Goal: Check status

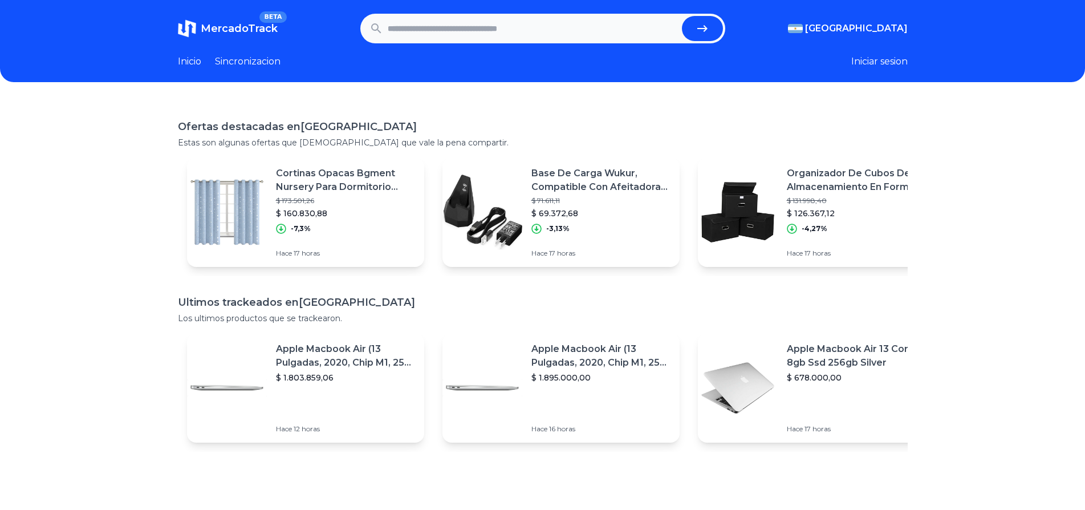
click at [458, 33] on input "text" at bounding box center [533, 28] width 290 height 25
paste input "**********"
click at [721, 27] on button "submit" at bounding box center [702, 28] width 41 height 25
type input "**********"
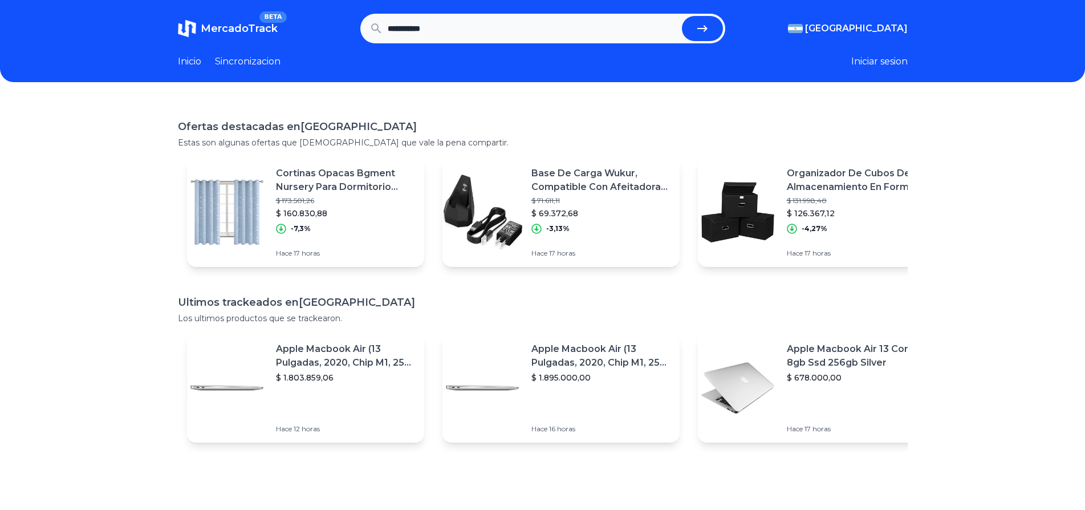
scroll to position [0, 0]
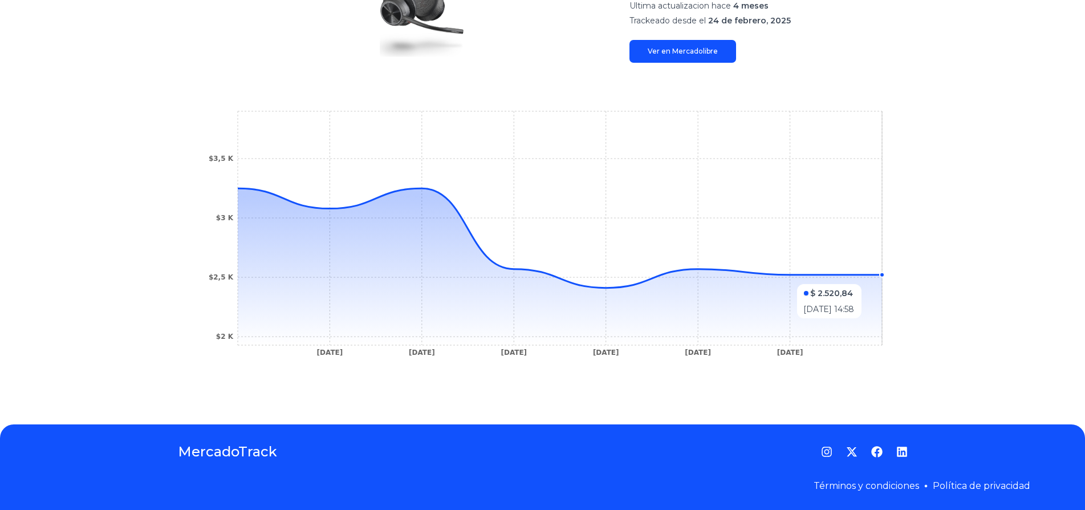
scroll to position [247, 10]
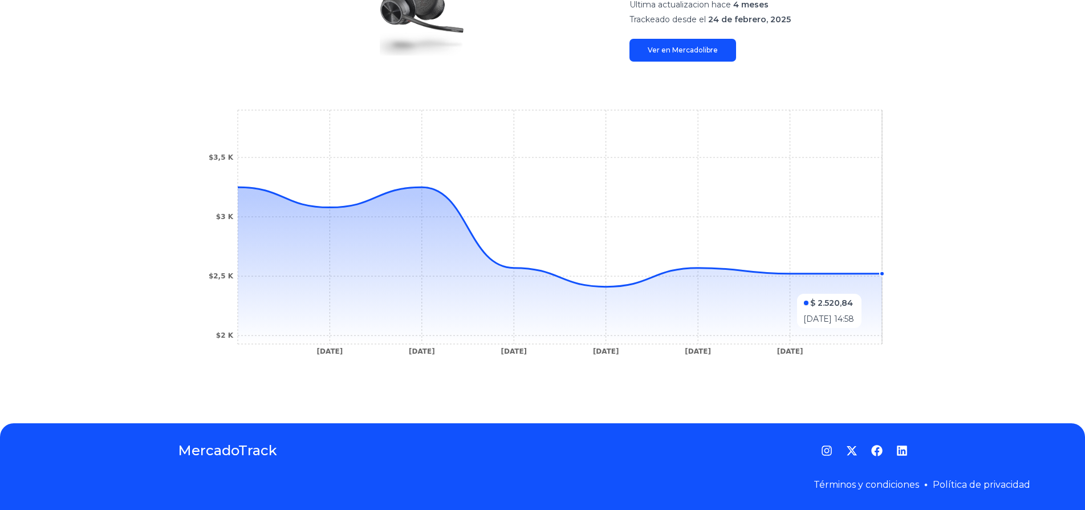
click at [865, 288] on icon at bounding box center [560, 265] width 644 height 157
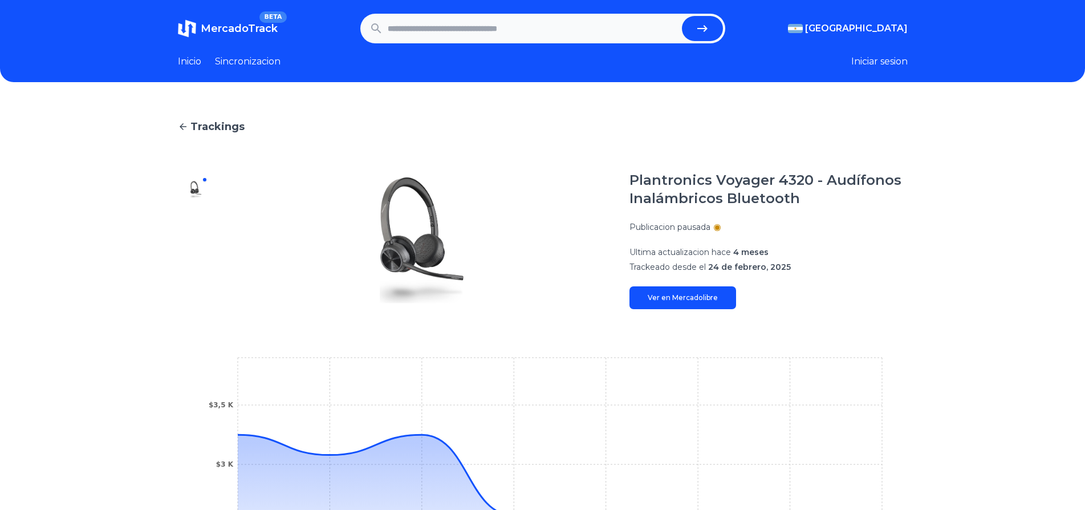
click at [226, 34] on span "MercadoTrack" at bounding box center [239, 28] width 77 height 13
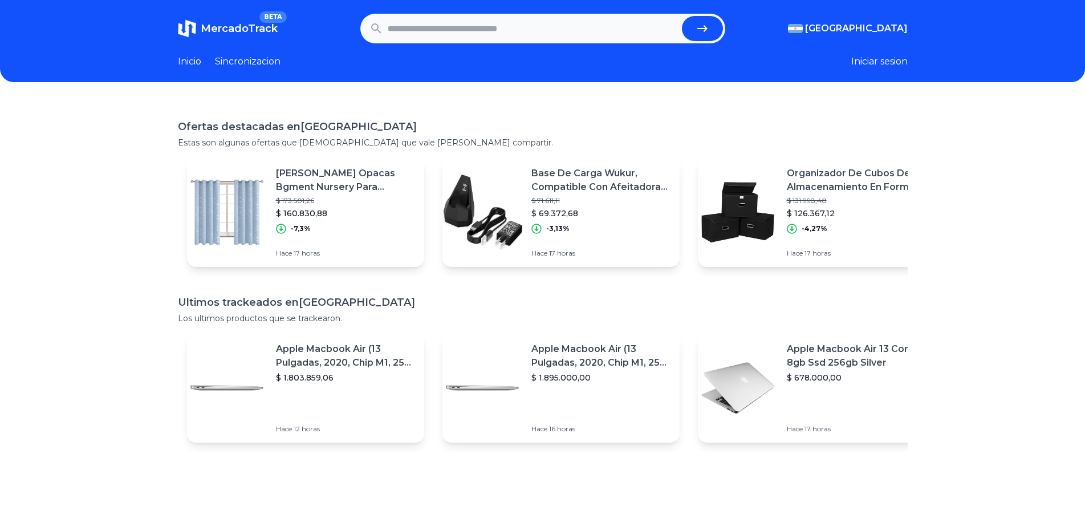
click at [215, 55] on link "Sincronizacion" at bounding box center [248, 62] width 66 height 14
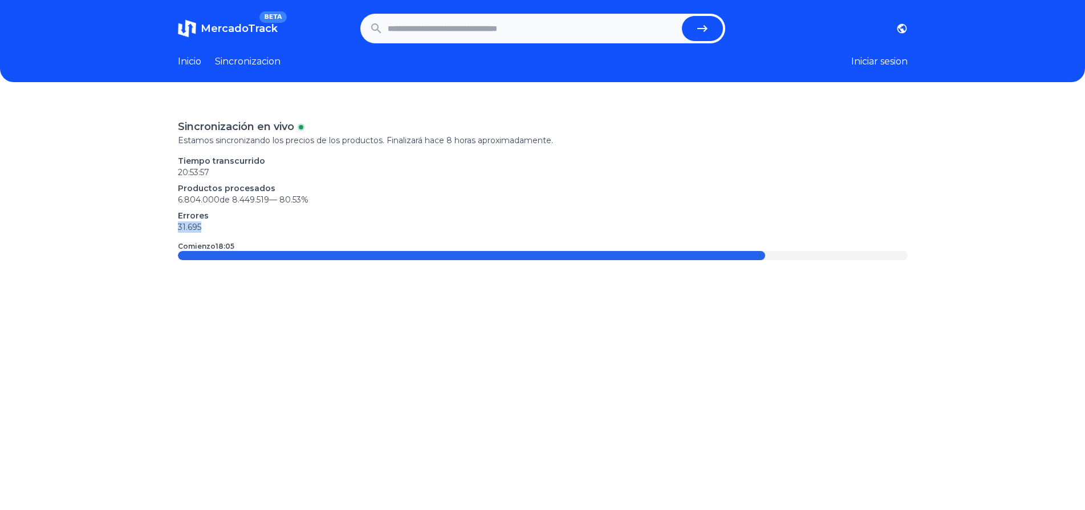
drag, startPoint x: 173, startPoint y: 223, endPoint x: 207, endPoint y: 231, distance: 34.6
click at [207, 231] on p "31.695" at bounding box center [543, 226] width 730 height 11
click at [208, 232] on p "31.695" at bounding box center [543, 226] width 730 height 11
drag, startPoint x: 219, startPoint y: 241, endPoint x: 269, endPoint y: 246, distance: 49.9
click at [267, 246] on div "Sincronización en vivo Estamos sincronizando los precios de los productos. Fina…" at bounding box center [543, 189] width 730 height 141
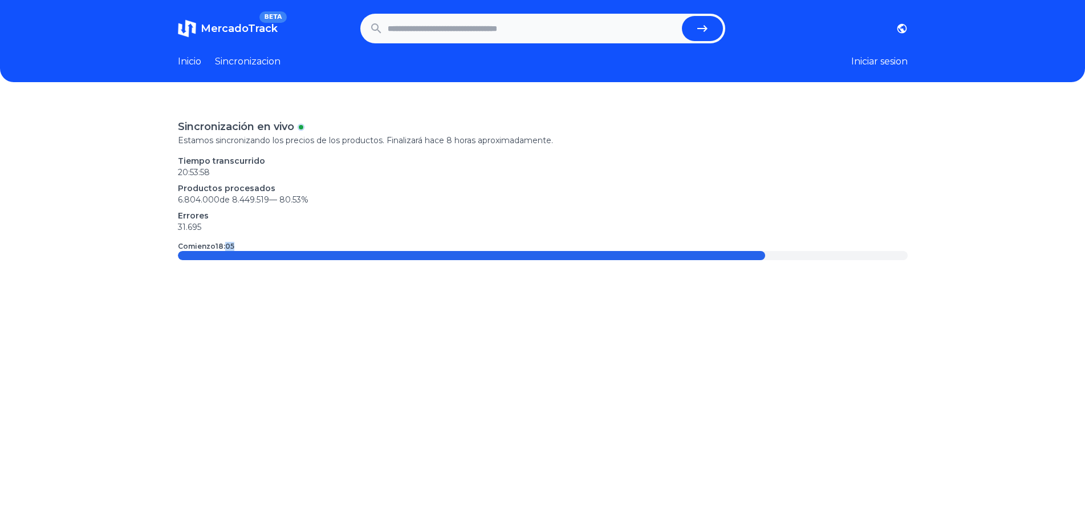
click at [301, 247] on div "Comienzo 18:05" at bounding box center [543, 246] width 730 height 9
drag, startPoint x: 355, startPoint y: 248, endPoint x: 448, endPoint y: 251, distance: 93.0
click at [446, 252] on div "Sincronización en vivo Estamos sincronizando los precios de los productos. Fina…" at bounding box center [543, 189] width 730 height 141
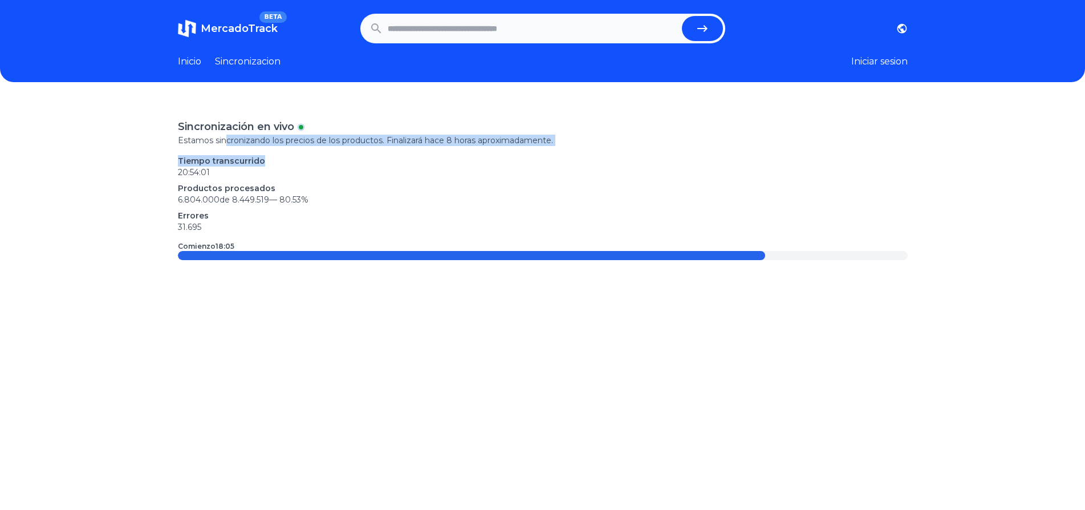
drag, startPoint x: 221, startPoint y: 140, endPoint x: 619, endPoint y: 176, distance: 399.6
click at [615, 174] on div "Sincronización en vivo Estamos sincronizando los precios de los productos. Fina…" at bounding box center [543, 189] width 730 height 141
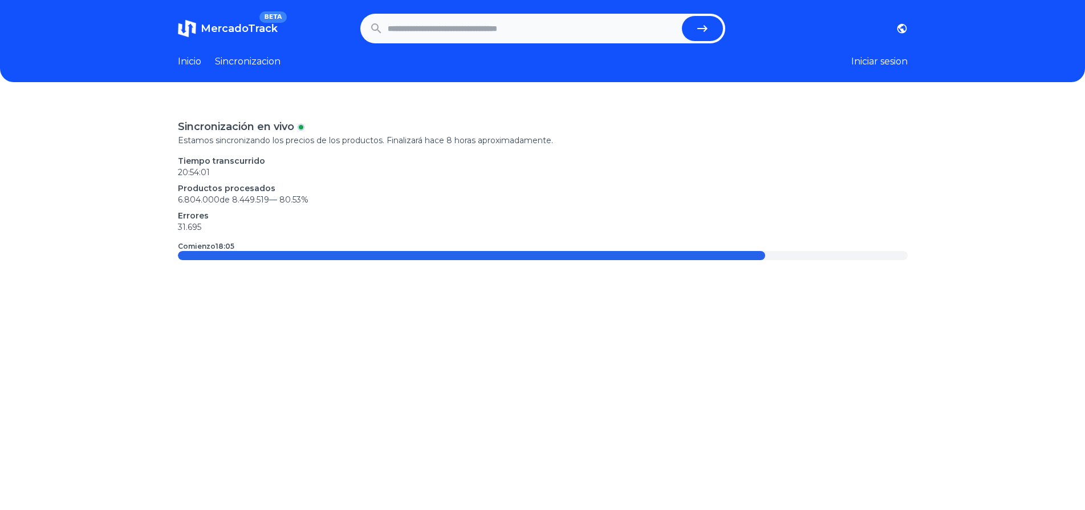
click at [625, 178] on div "Tiempo transcurrido 20:54:01 Productos procesados 6.804.000 de 8.449.519 — 80.5…" at bounding box center [543, 194] width 730 height 78
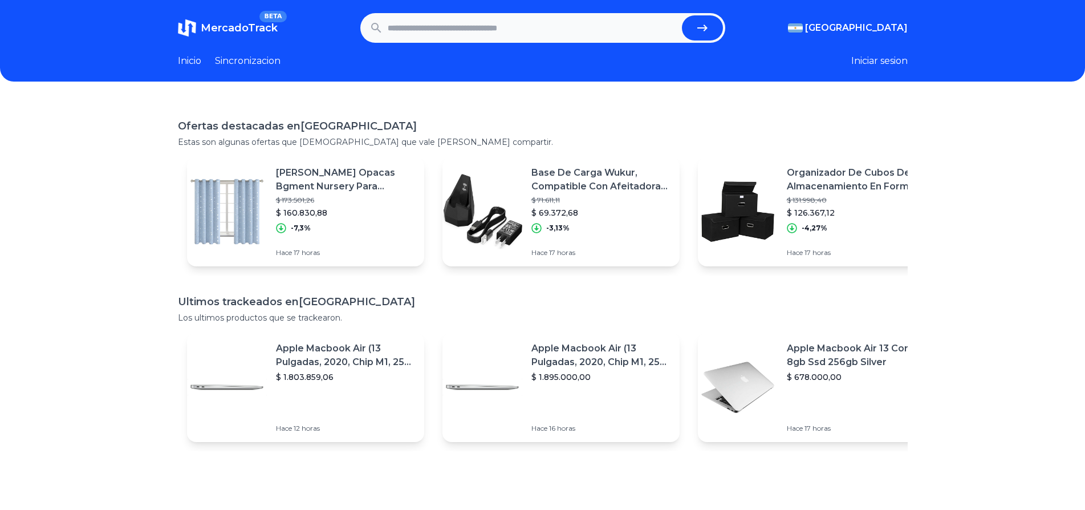
scroll to position [0, 10]
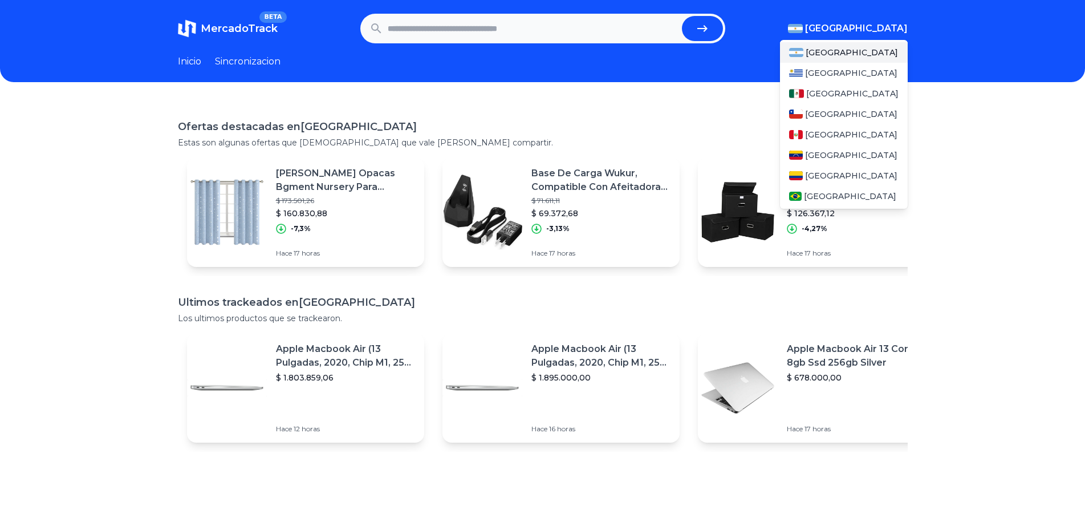
click at [877, 25] on span "[GEOGRAPHIC_DATA]" at bounding box center [856, 29] width 103 height 14
click at [826, 88] on span "[GEOGRAPHIC_DATA]" at bounding box center [852, 93] width 92 height 11
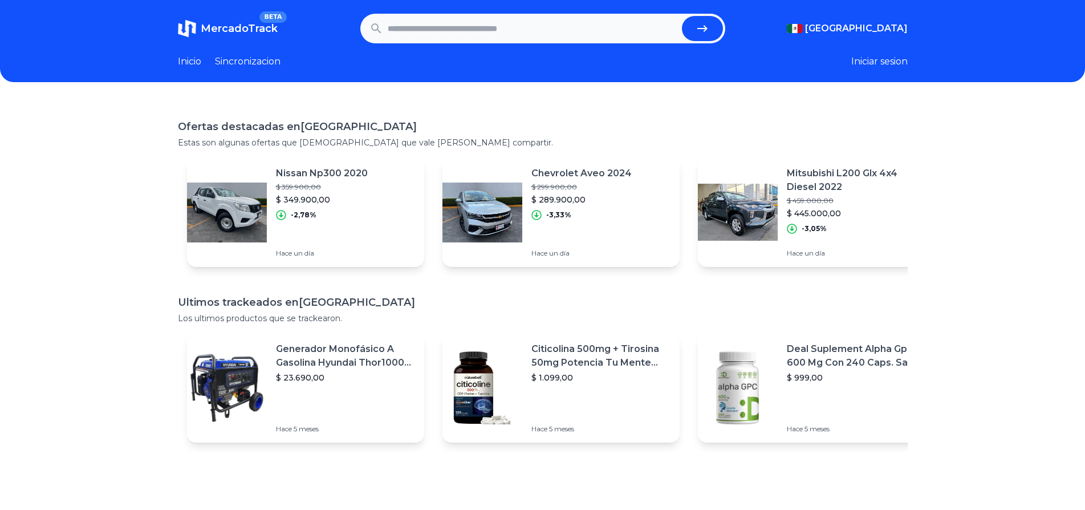
click at [543, 29] on input "text" at bounding box center [533, 28] width 290 height 25
paste input "**********"
click at [682, 16] on button "submit" at bounding box center [702, 28] width 41 height 25
type input "**********"
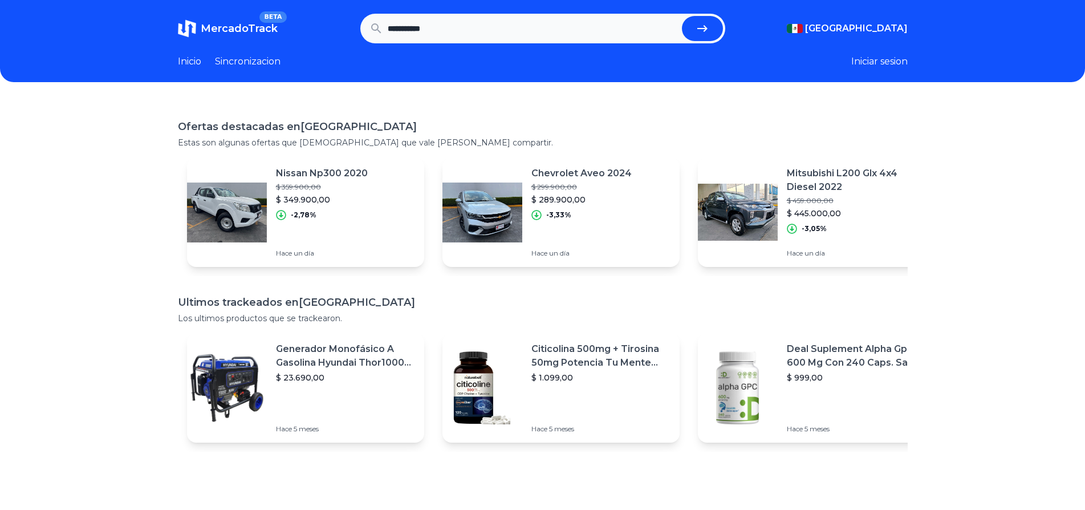
scroll to position [0, 0]
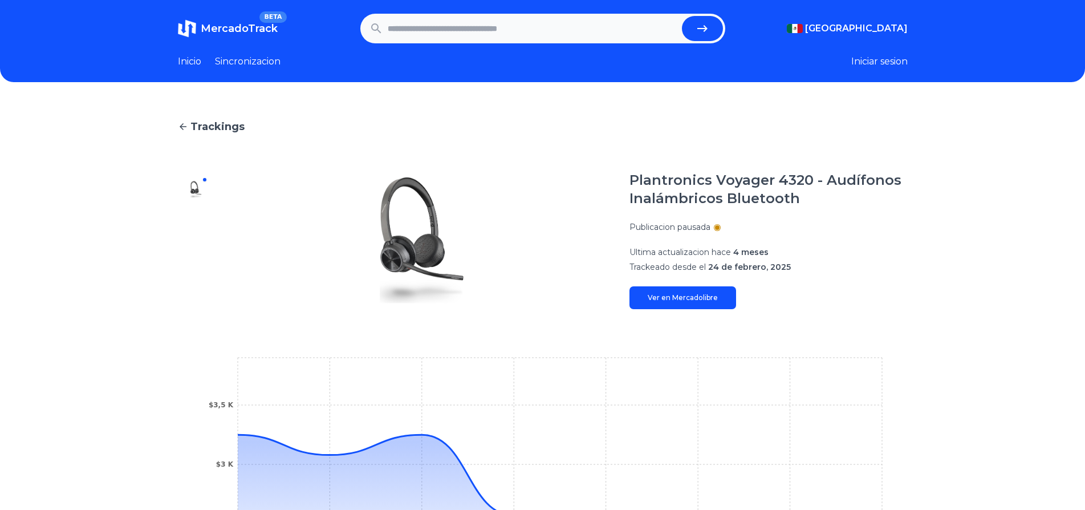
click at [237, 36] on h1 "MercadoTrack BETA" at bounding box center [239, 29] width 77 height 16
